Goal: Information Seeking & Learning: Stay updated

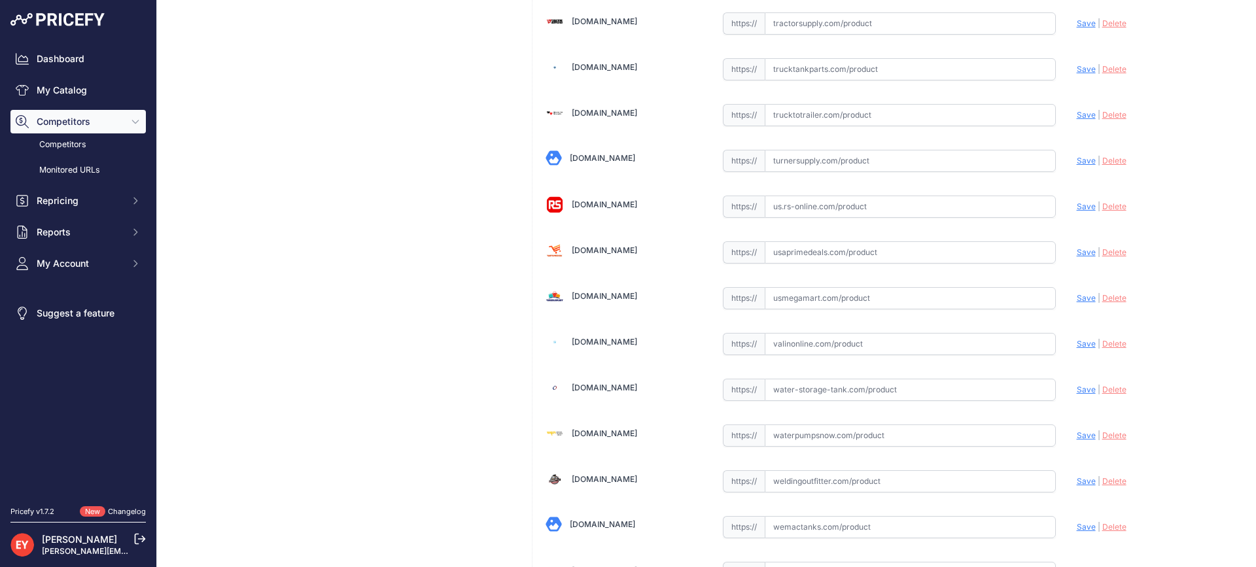
scroll to position [9894, 0]
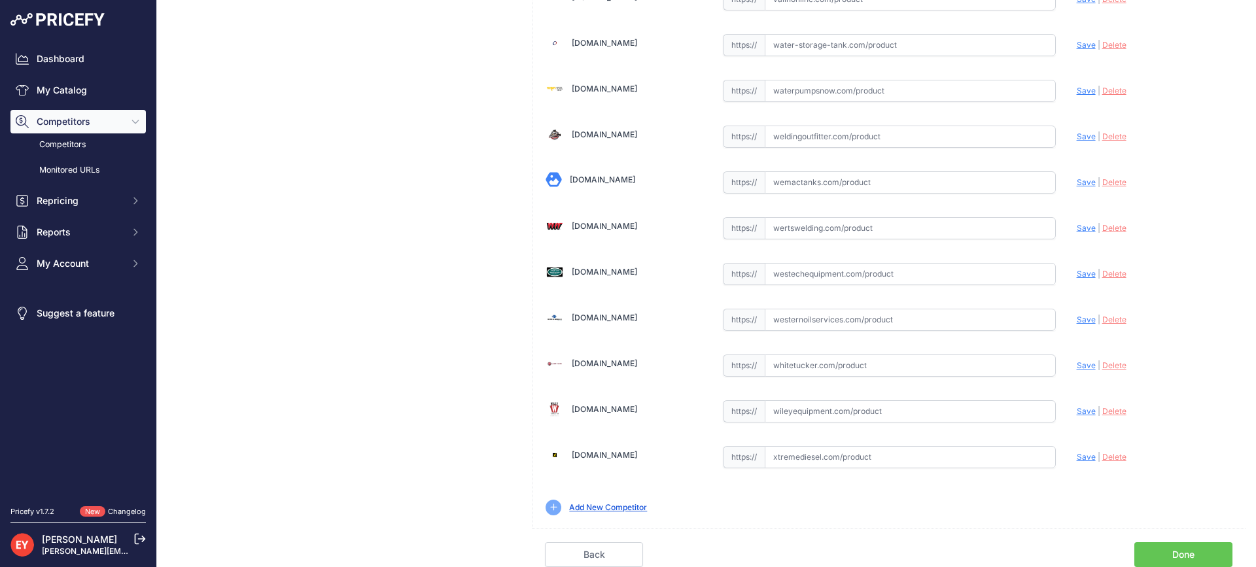
click at [1190, 552] on link "Done" at bounding box center [1183, 554] width 98 height 25
drag, startPoint x: 1190, startPoint y: 552, endPoint x: 962, endPoint y: 491, distance: 236.2
click at [1190, 552] on link "Done" at bounding box center [1183, 554] width 98 height 25
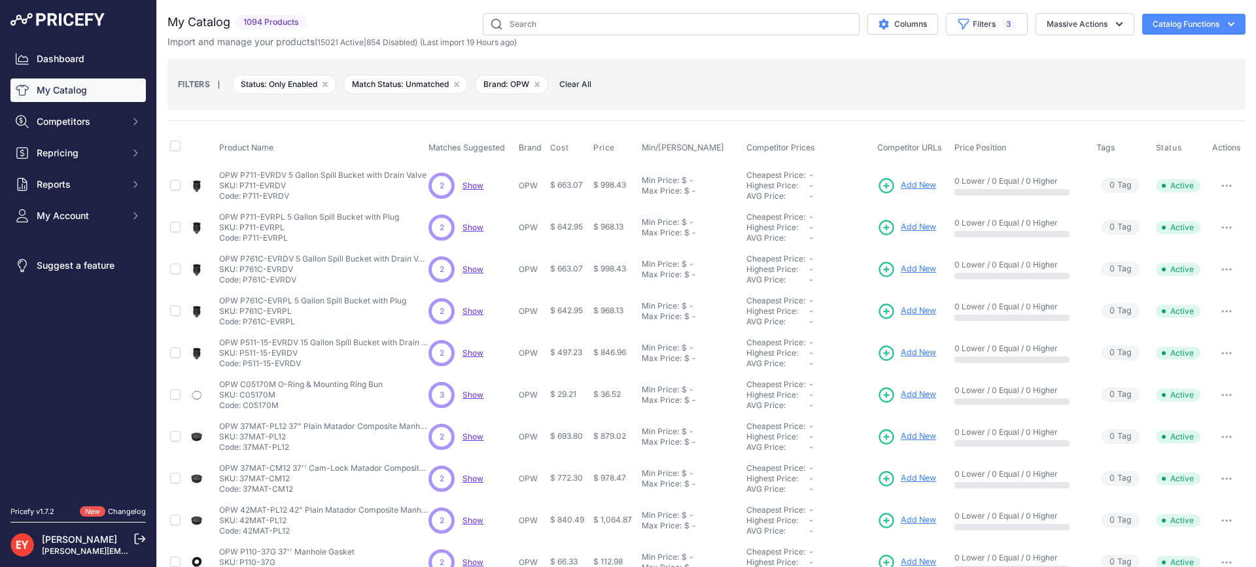
scroll to position [280, 0]
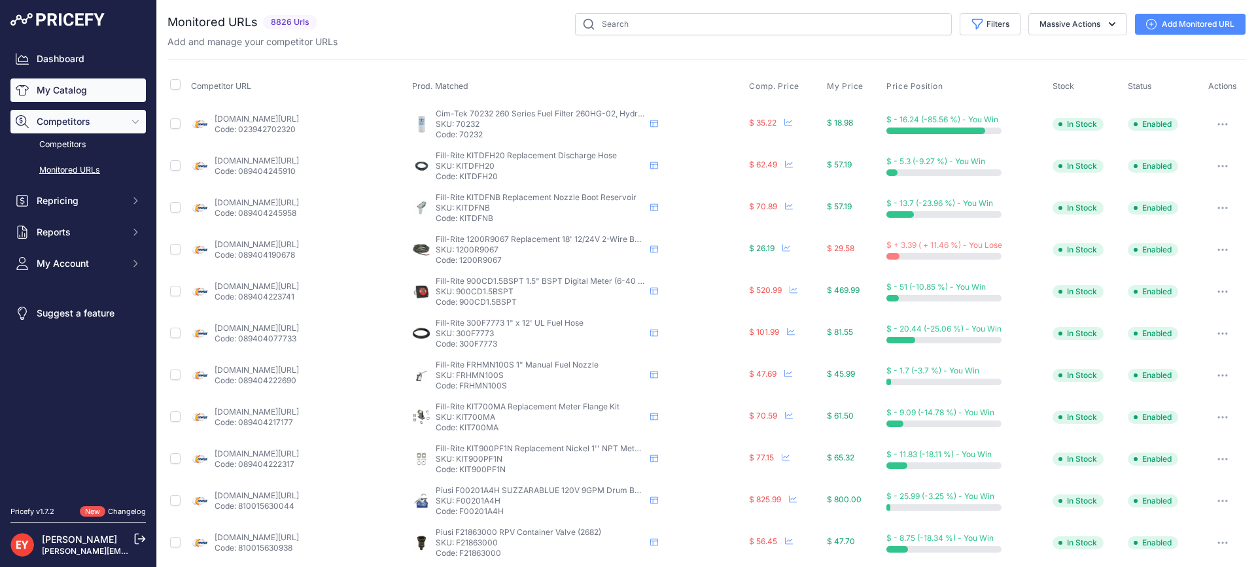
click at [100, 92] on link "My Catalog" at bounding box center [77, 90] width 135 height 24
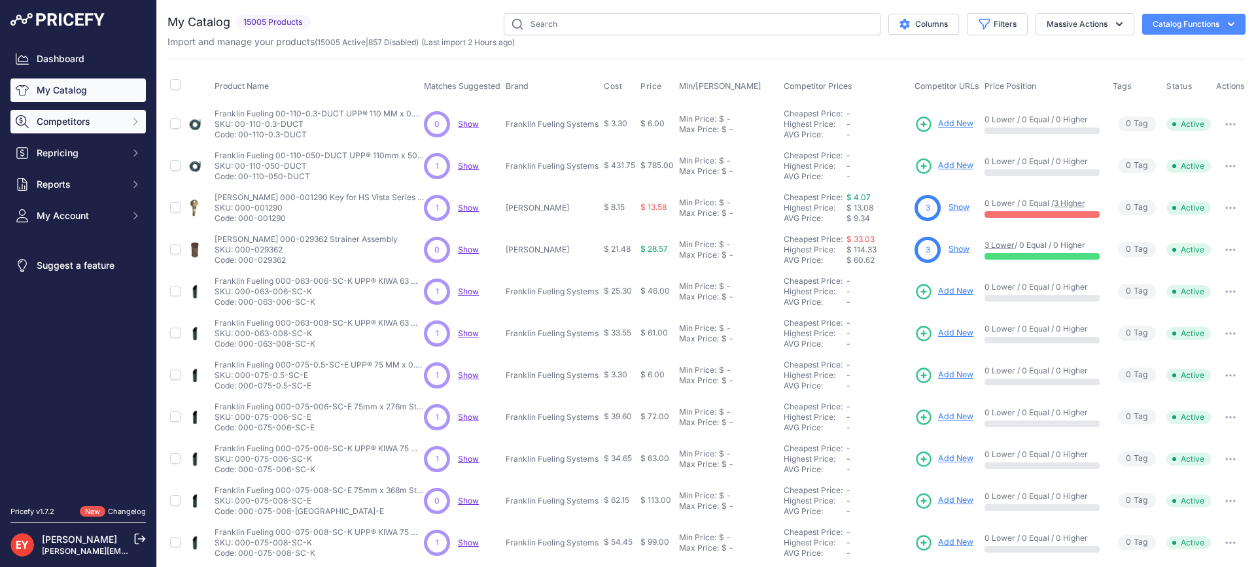
click at [68, 130] on button "Competitors" at bounding box center [77, 122] width 135 height 24
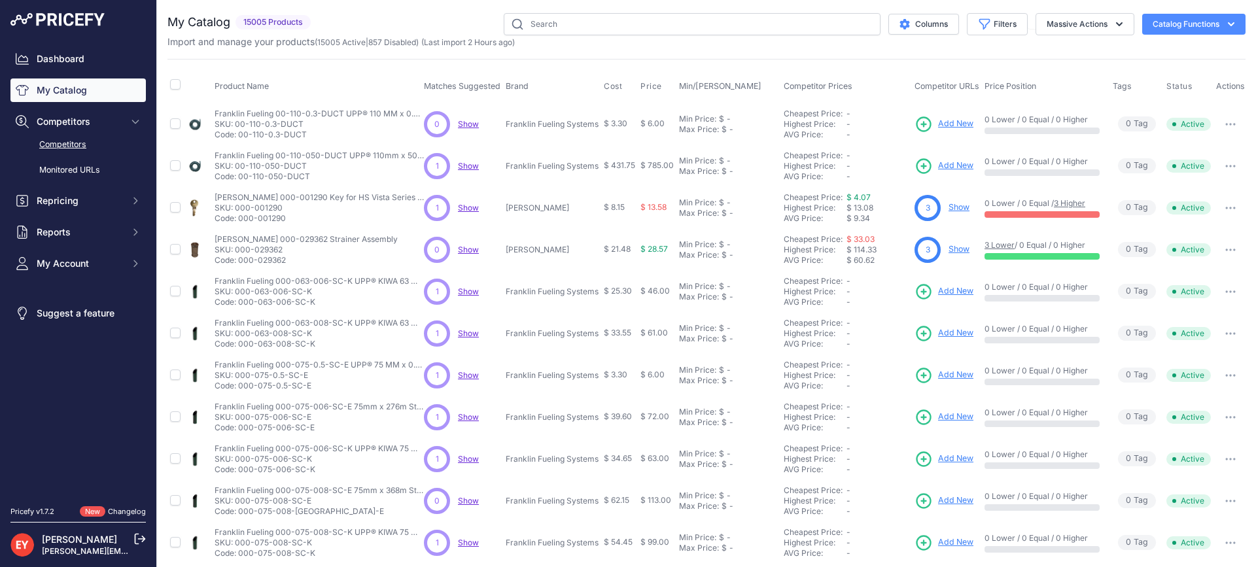
click at [78, 140] on link "Competitors" at bounding box center [77, 144] width 135 height 23
click at [73, 144] on link "Competitors" at bounding box center [77, 144] width 135 height 23
click at [85, 139] on link "Competitors" at bounding box center [77, 144] width 135 height 23
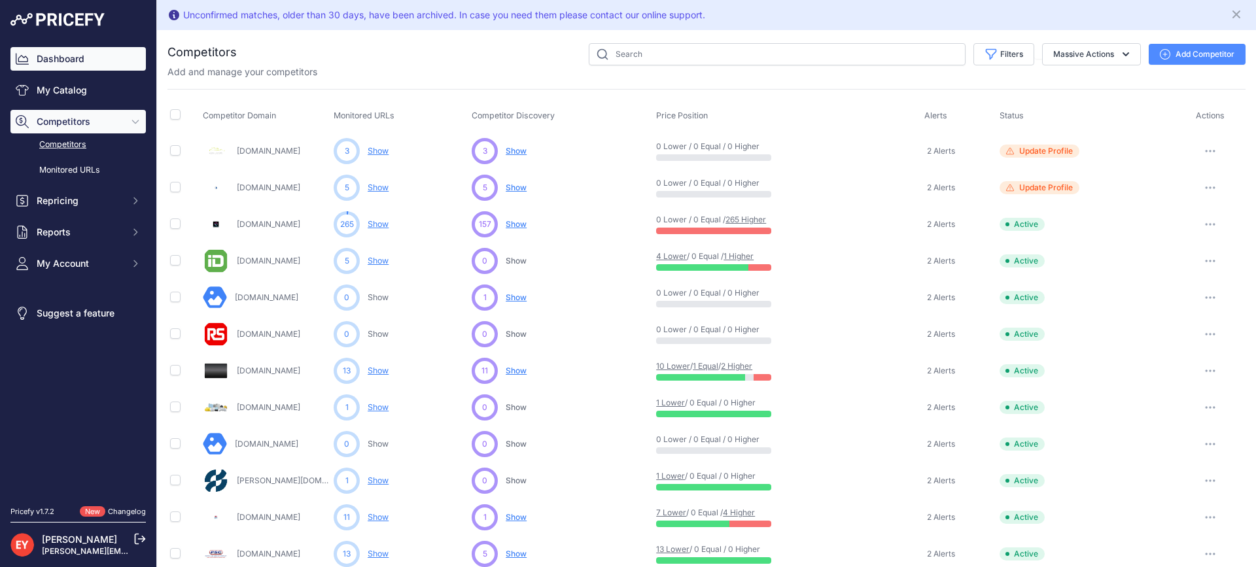
click at [78, 64] on link "Dashboard" at bounding box center [77, 59] width 135 height 24
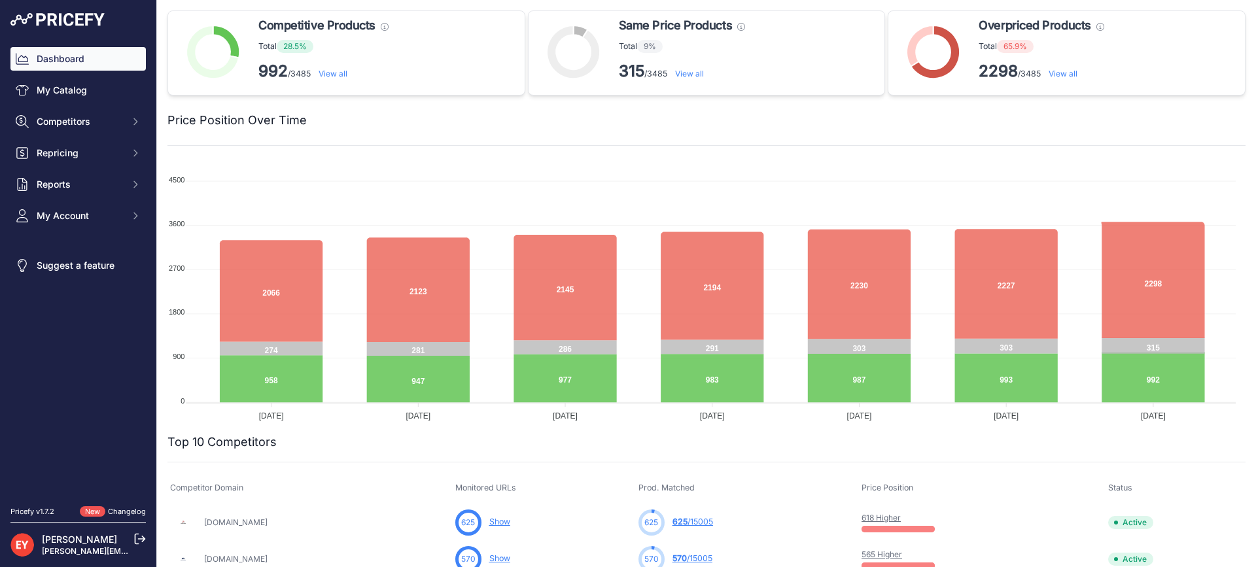
click at [1058, 78] on p "2298 /3485 View all" at bounding box center [1041, 71] width 125 height 21
click at [1059, 75] on link "View all" at bounding box center [1062, 74] width 29 height 10
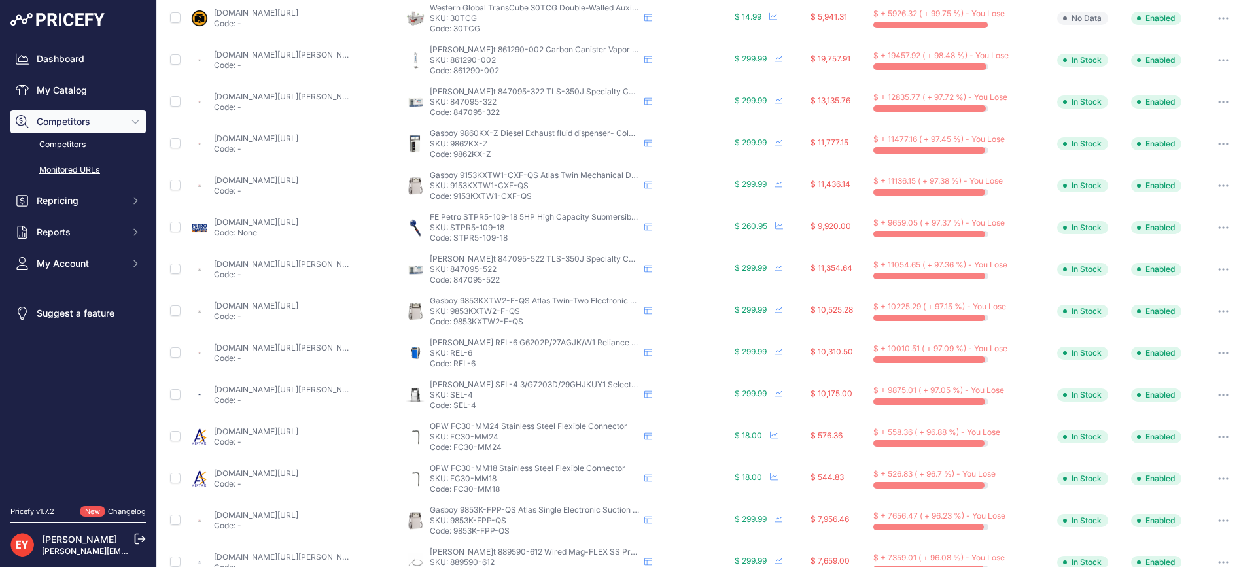
scroll to position [35, 0]
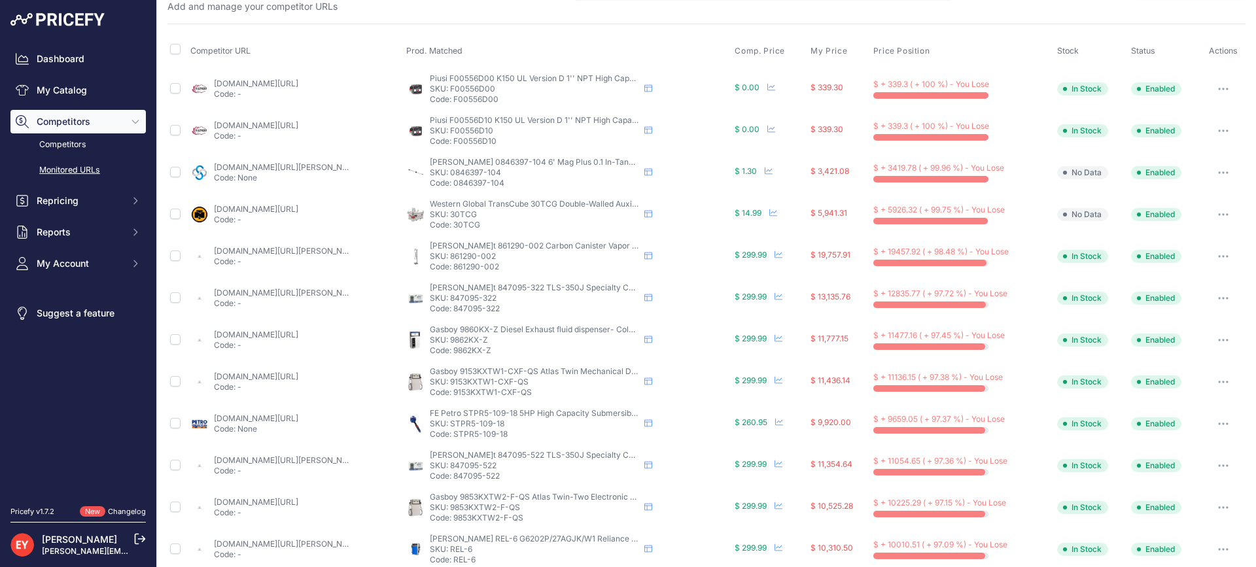
click at [1214, 92] on button "button" at bounding box center [1223, 89] width 26 height 18
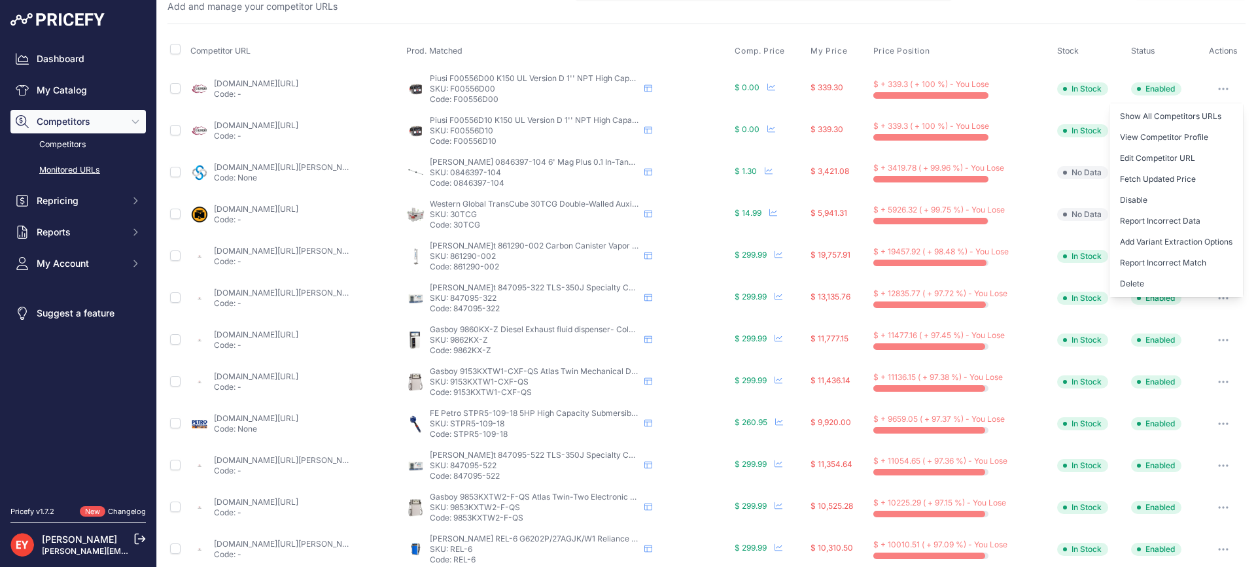
click at [1009, 43] on th "Price Position" at bounding box center [963, 51] width 184 height 33
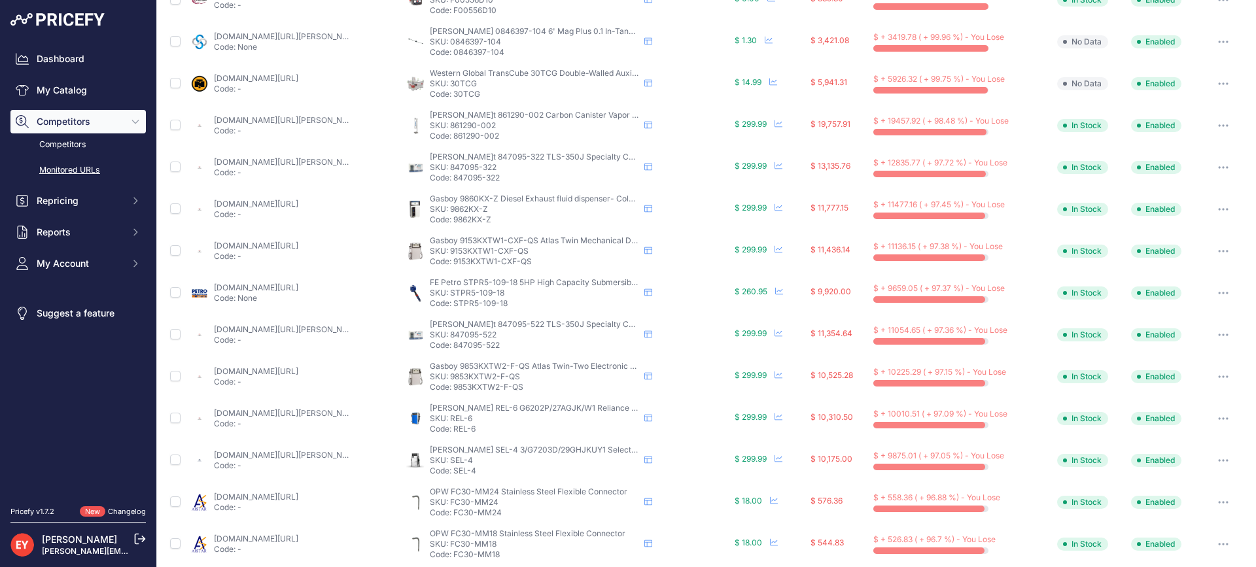
scroll to position [0, 0]
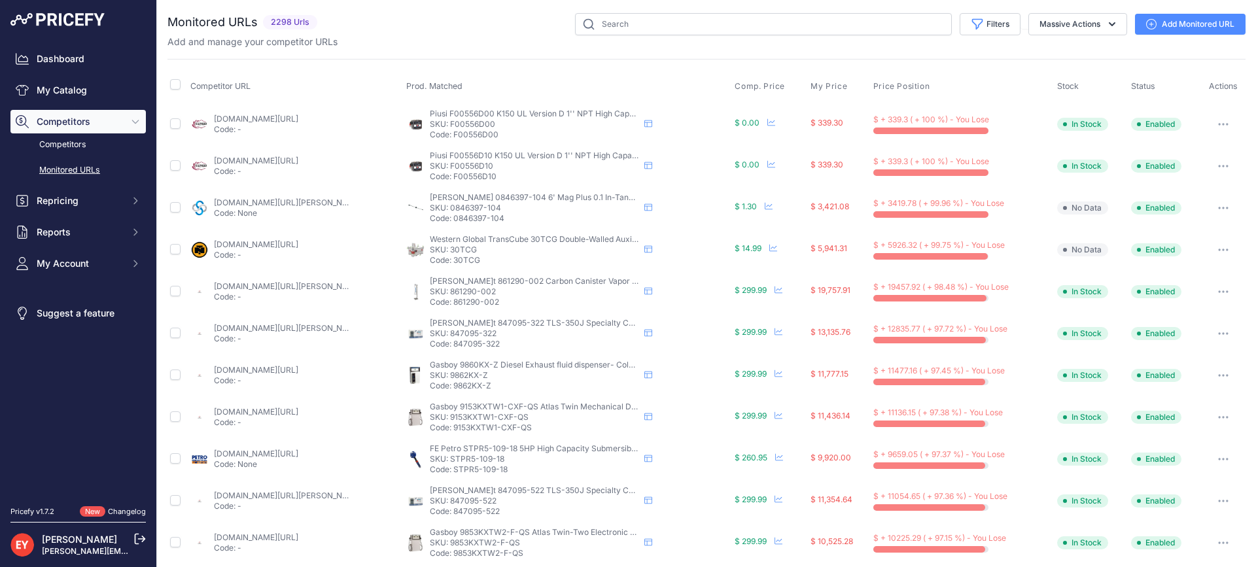
click at [1218, 124] on icon "button" at bounding box center [1223, 124] width 10 height 3
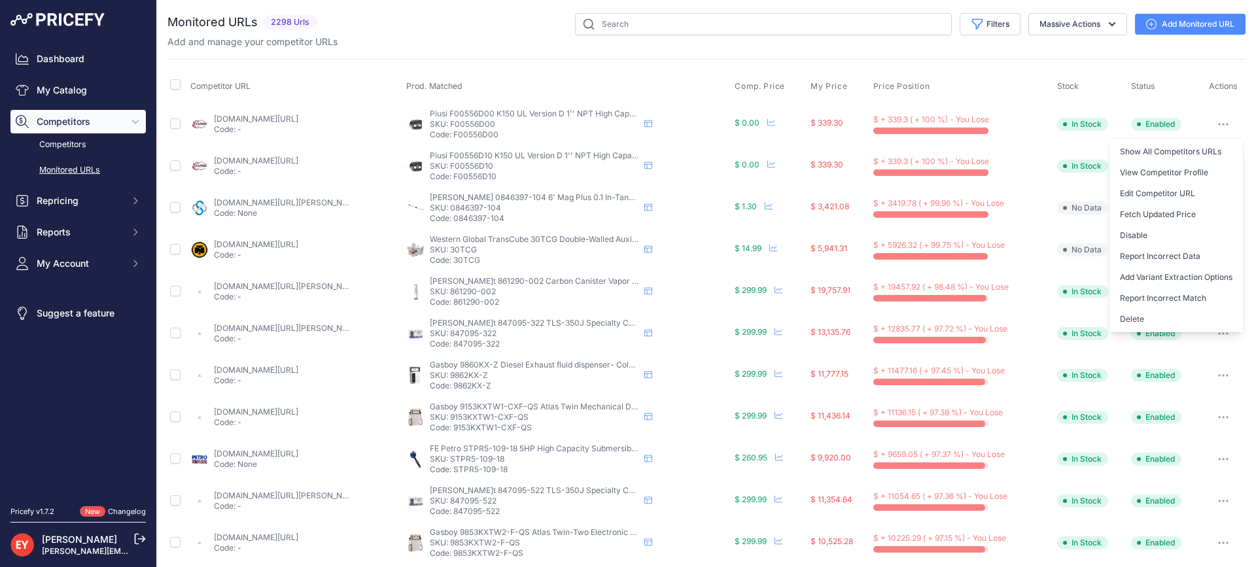
click at [960, 78] on th "Price Position" at bounding box center [963, 86] width 184 height 33
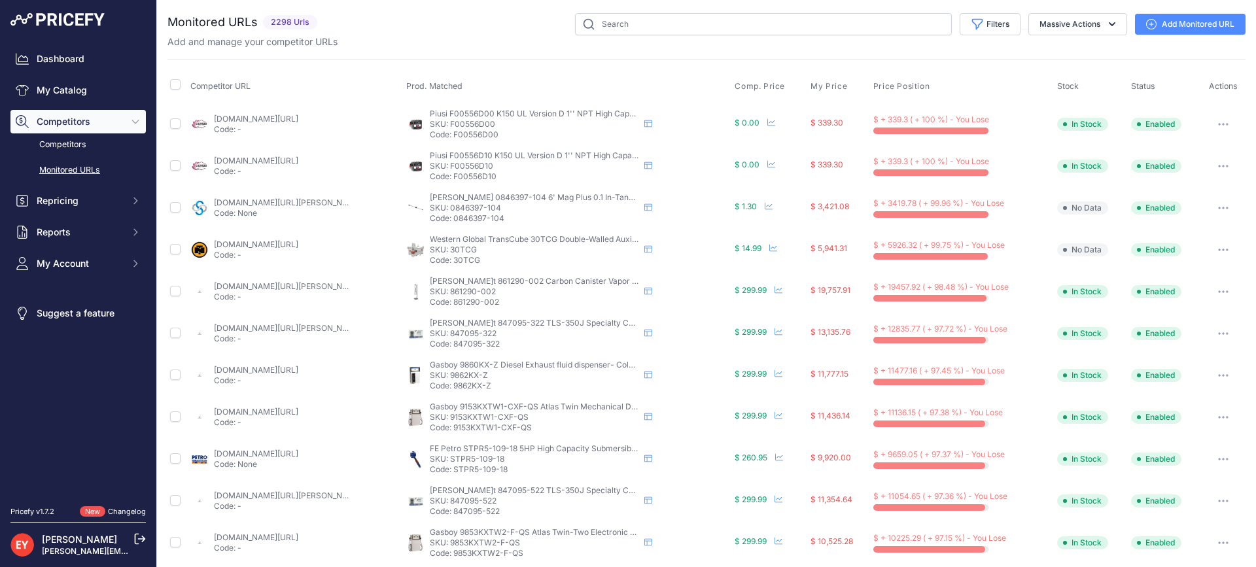
scroll to position [65, 0]
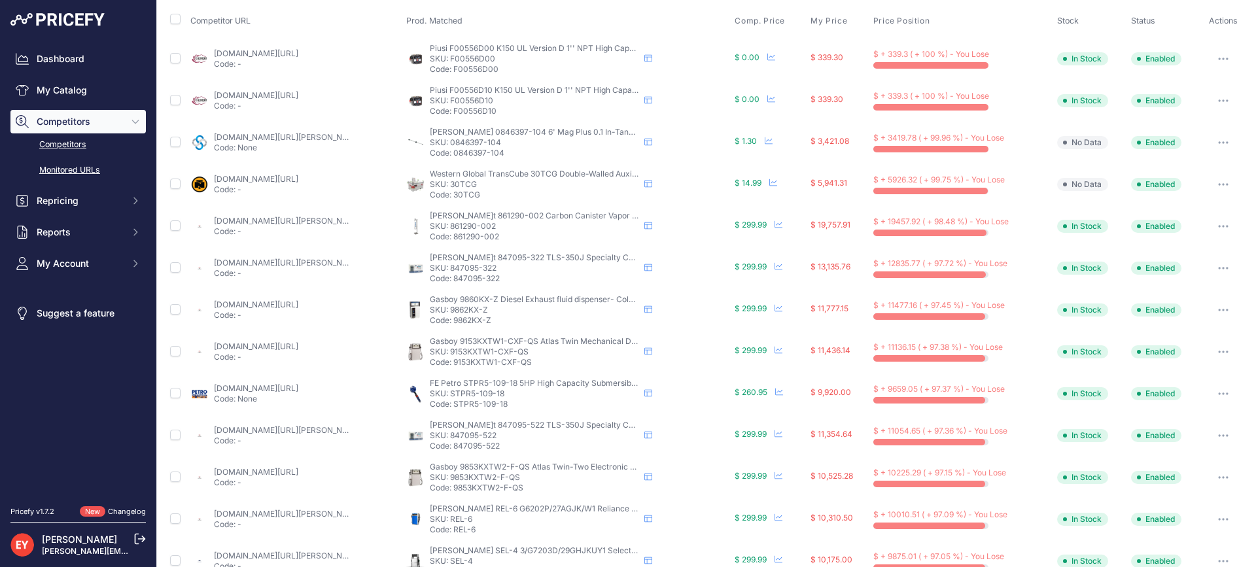
click at [65, 143] on link "Competitors" at bounding box center [77, 144] width 135 height 23
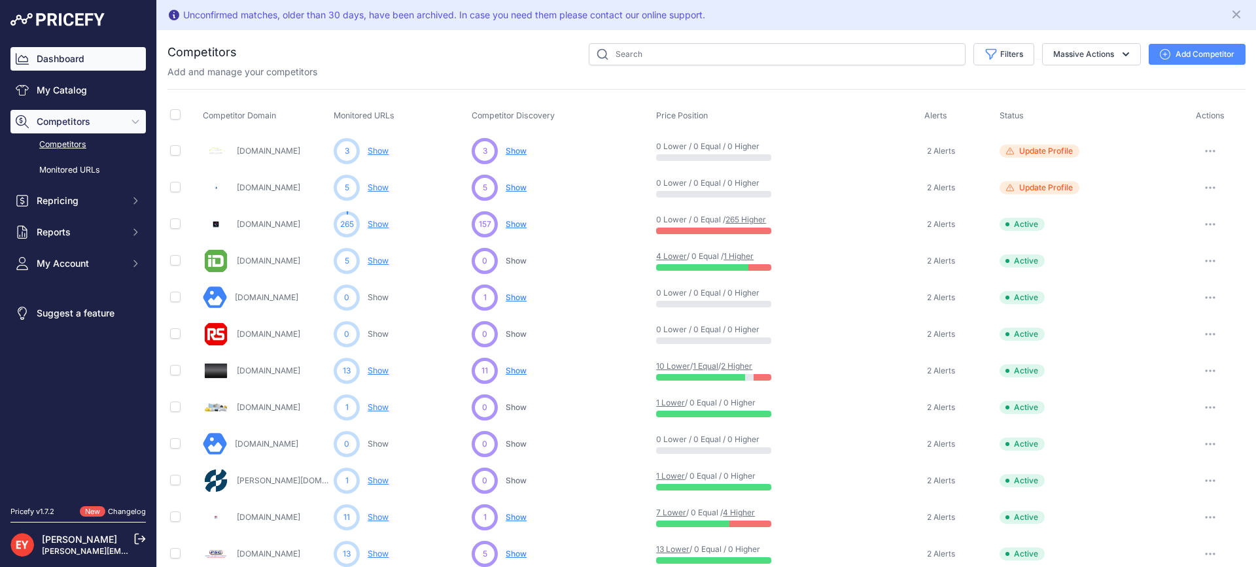
click at [90, 53] on link "Dashboard" at bounding box center [77, 59] width 135 height 24
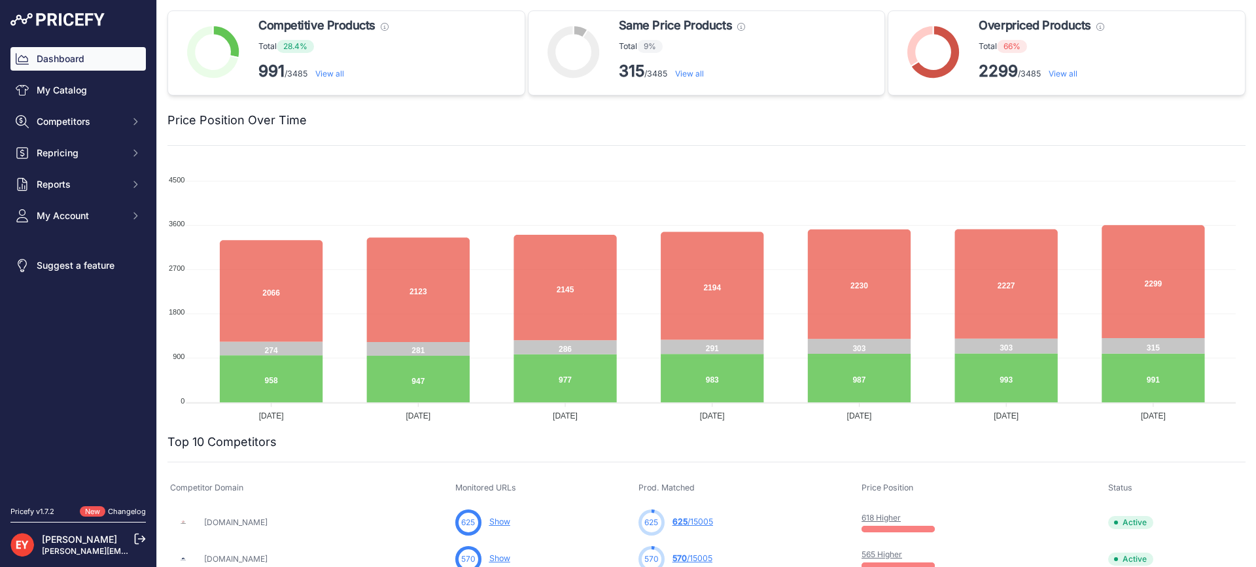
click at [1071, 69] on link "View all" at bounding box center [1062, 74] width 29 height 10
click at [1056, 73] on link "View all" at bounding box center [1062, 74] width 29 height 10
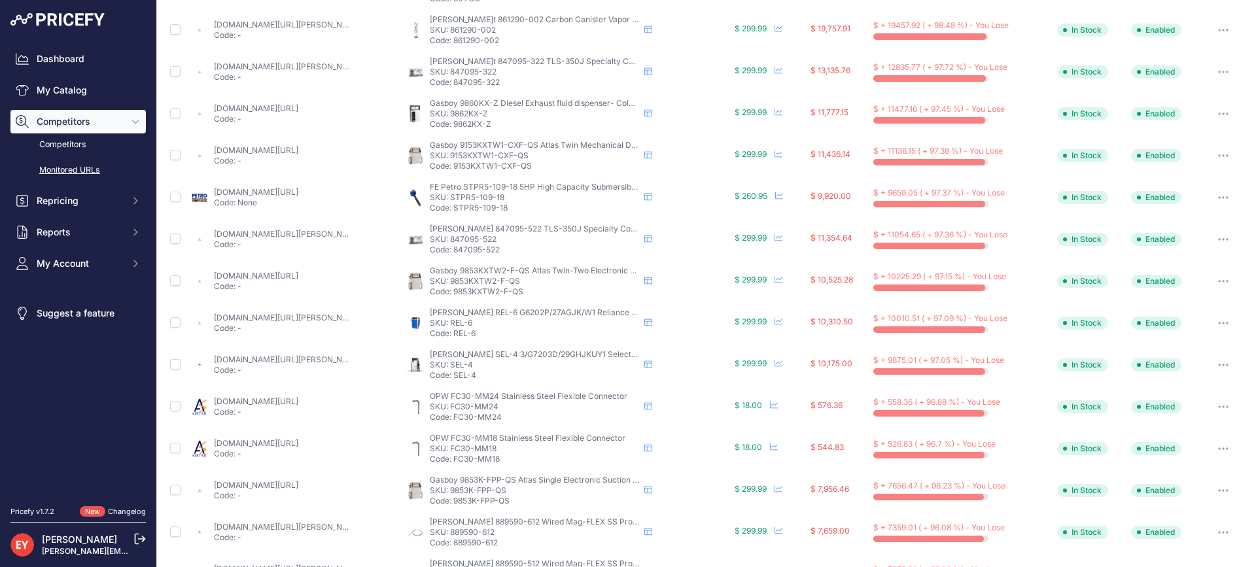
scroll to position [327, 0]
